Goal: Information Seeking & Learning: Learn about a topic

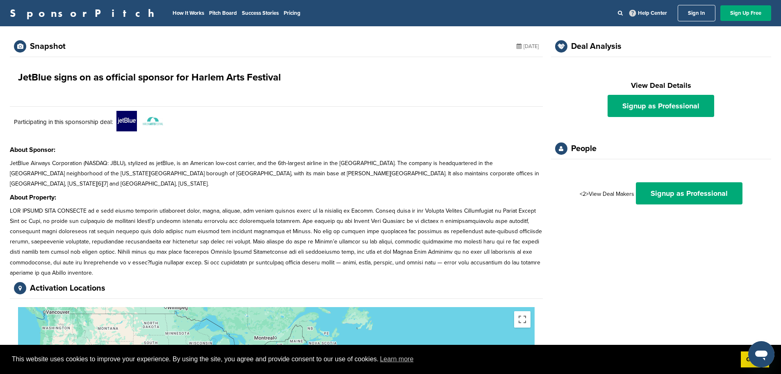
drag, startPoint x: 0, startPoint y: 0, endPoint x: 301, endPoint y: 195, distance: 359.1
click at [301, 205] on p at bounding box center [276, 241] width 533 height 72
click at [144, 76] on h1 "JetBlue signs on as official sponsor for Harlem Arts Festival" at bounding box center [149, 77] width 263 height 15
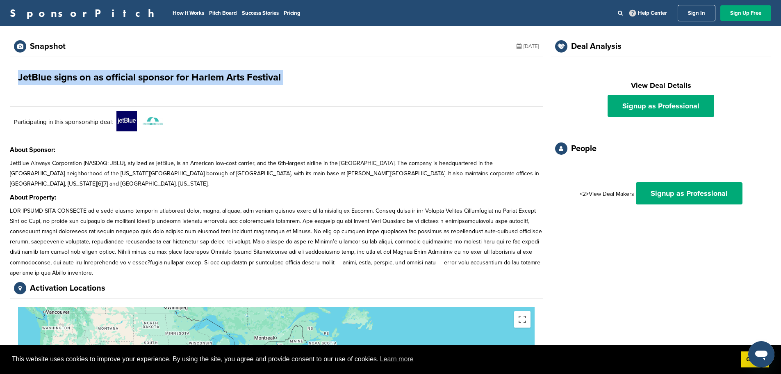
click at [144, 76] on h1 "JetBlue signs on as official sponsor for Harlem Arts Festival" at bounding box center [149, 77] width 263 height 15
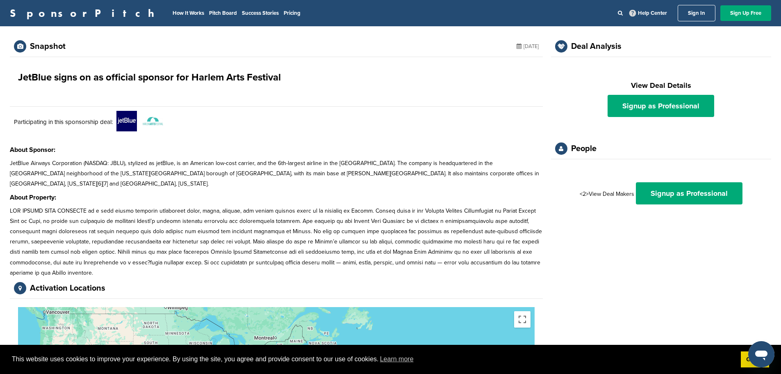
click at [224, 180] on div "Snapshot [DATE] JetBlue signs on as official sponsor for Harlem Arts Festival P…" at bounding box center [276, 283] width 533 height 495
click at [173, 205] on p at bounding box center [276, 241] width 533 height 72
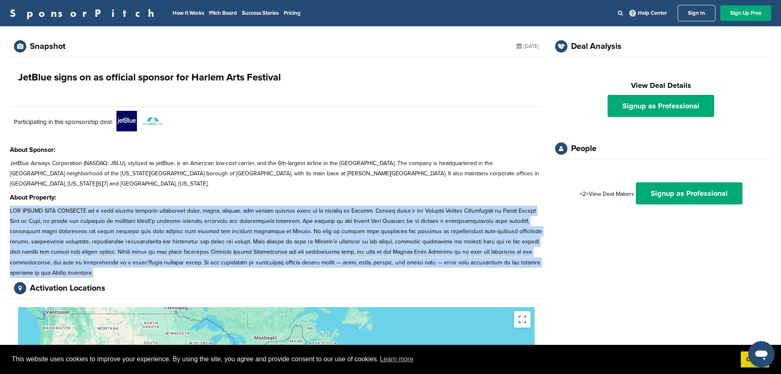
click at [173, 205] on p at bounding box center [276, 241] width 533 height 72
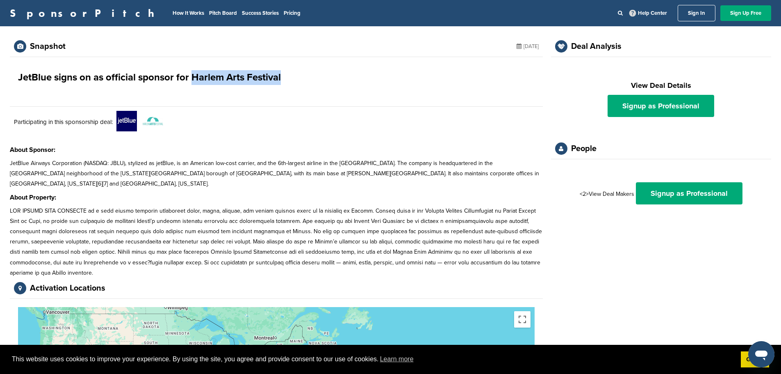
drag, startPoint x: 193, startPoint y: 78, endPoint x: 350, endPoint y: 89, distance: 157.0
click at [350, 89] on div "JetBlue signs on as official sponsor for Harlem Arts Festival" at bounding box center [276, 77] width 533 height 41
copy h1 "Harlem Arts Festival"
